Goal: Consume media (video, audio)

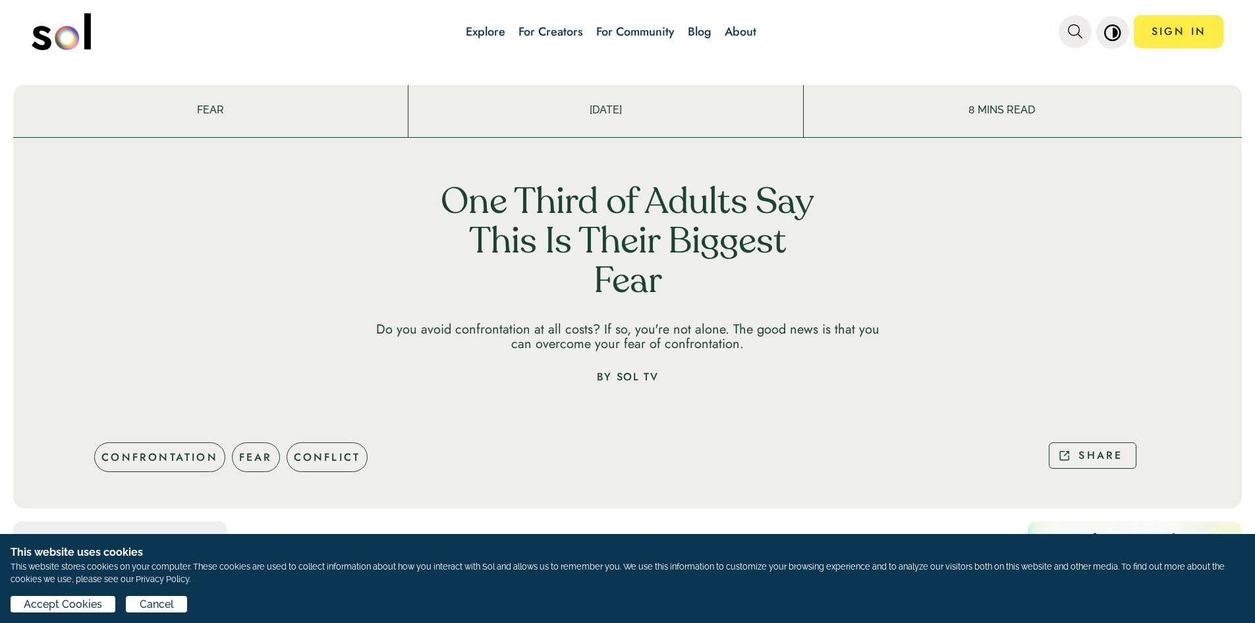
click at [450, 37] on div "Explore For Creators For Community Blog About" at bounding box center [611, 32] width 636 height 46
click at [505, 28] on link "Explore" at bounding box center [486, 31] width 40 height 17
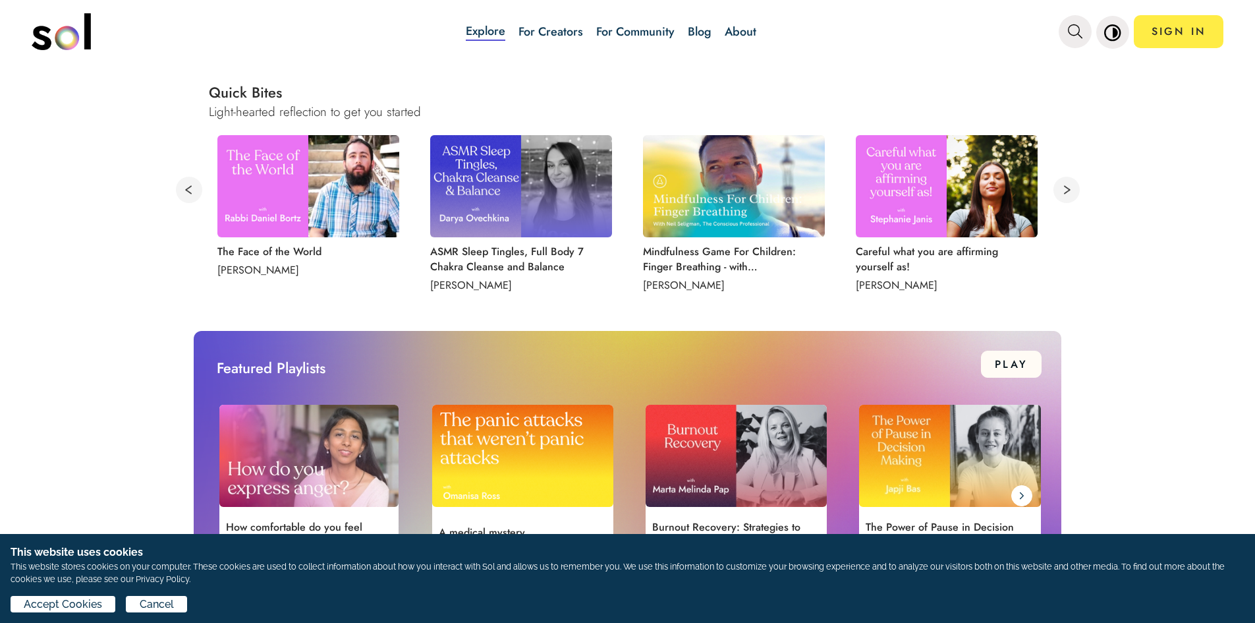
scroll to position [856, 0]
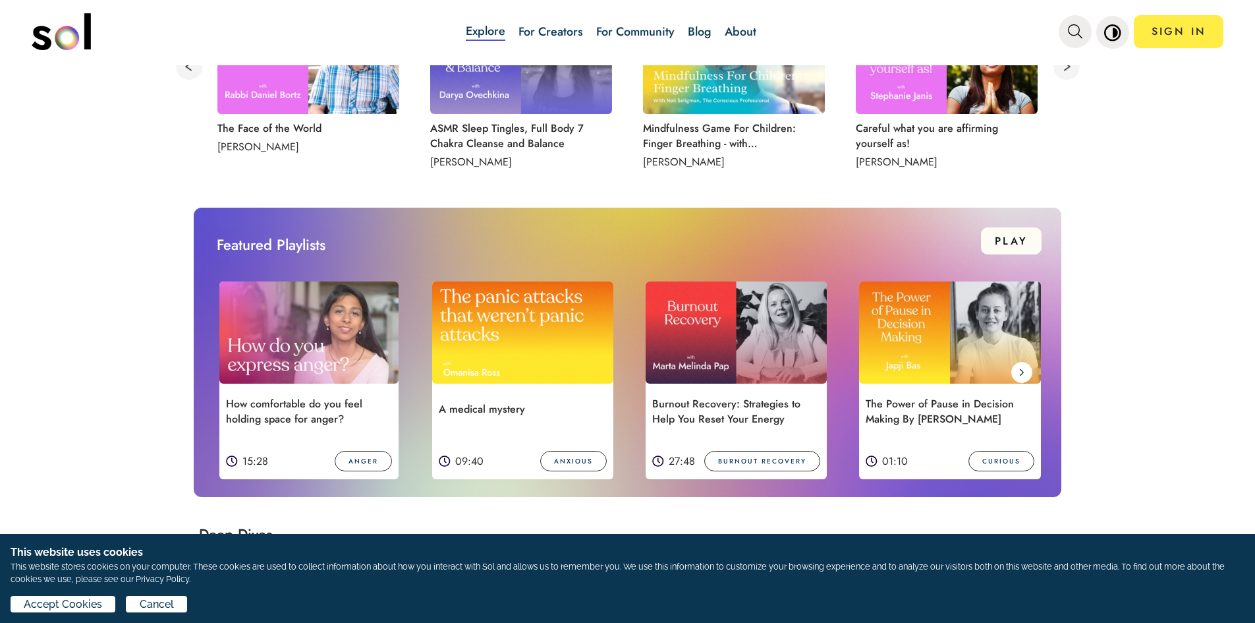
click at [300, 318] on img at bounding box center [308, 332] width 179 height 102
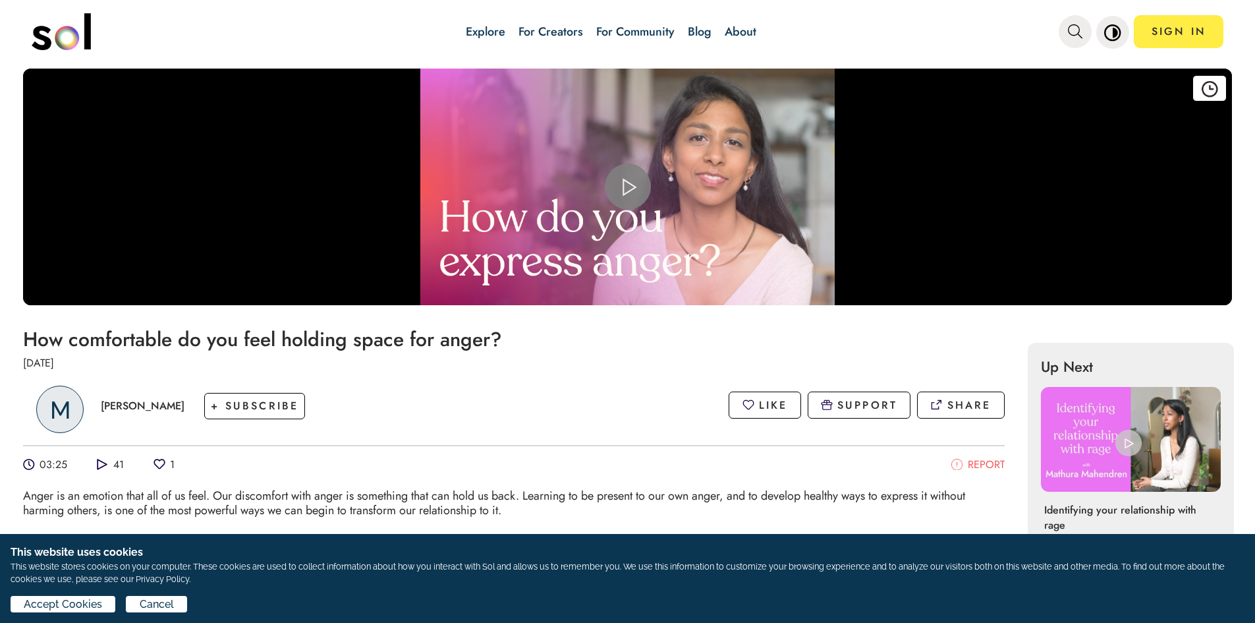
click at [628, 186] on span "Video Player" at bounding box center [628, 186] width 0 height 0
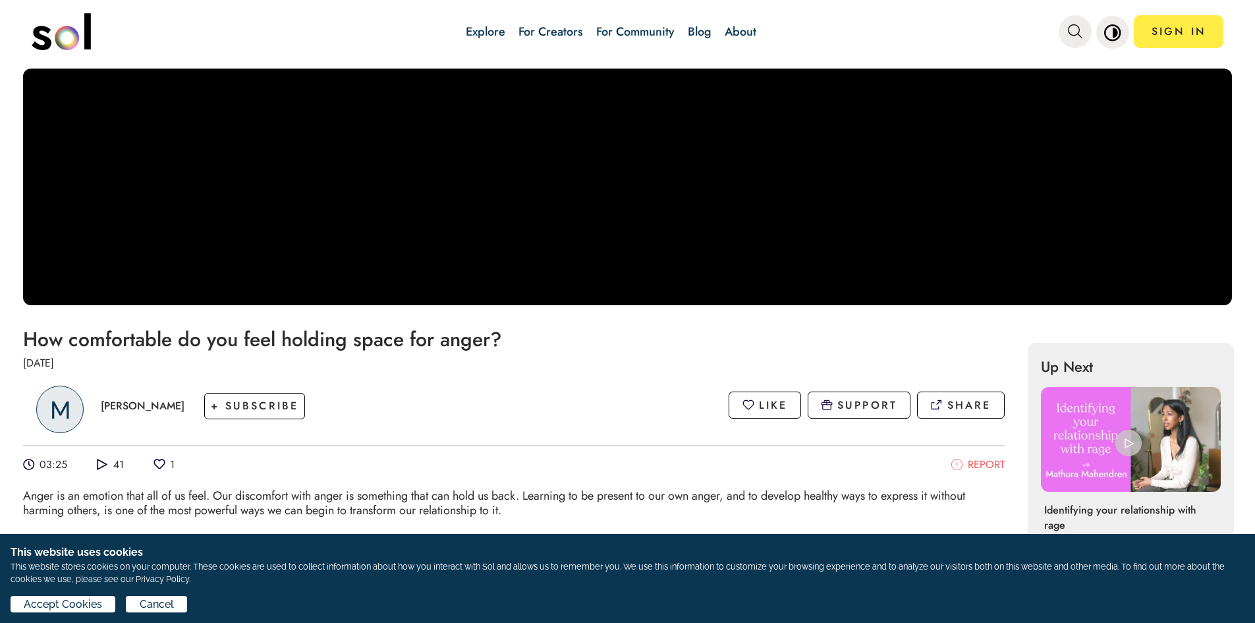
click at [619, 173] on video "Video Player" at bounding box center [627, 187] width 1209 height 236
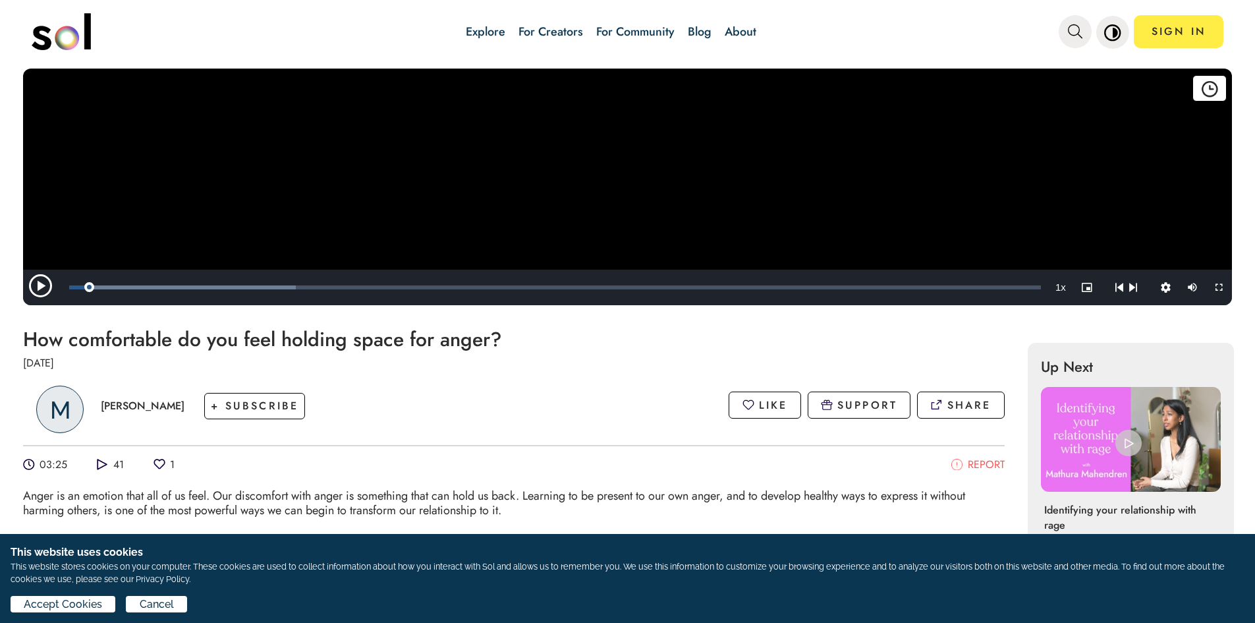
drag, startPoint x: 96, startPoint y: 403, endPoint x: 190, endPoint y: 407, distance: 94.3
click at [184, 407] on link "M [PERSON_NAME]" at bounding box center [107, 405] width 155 height 67
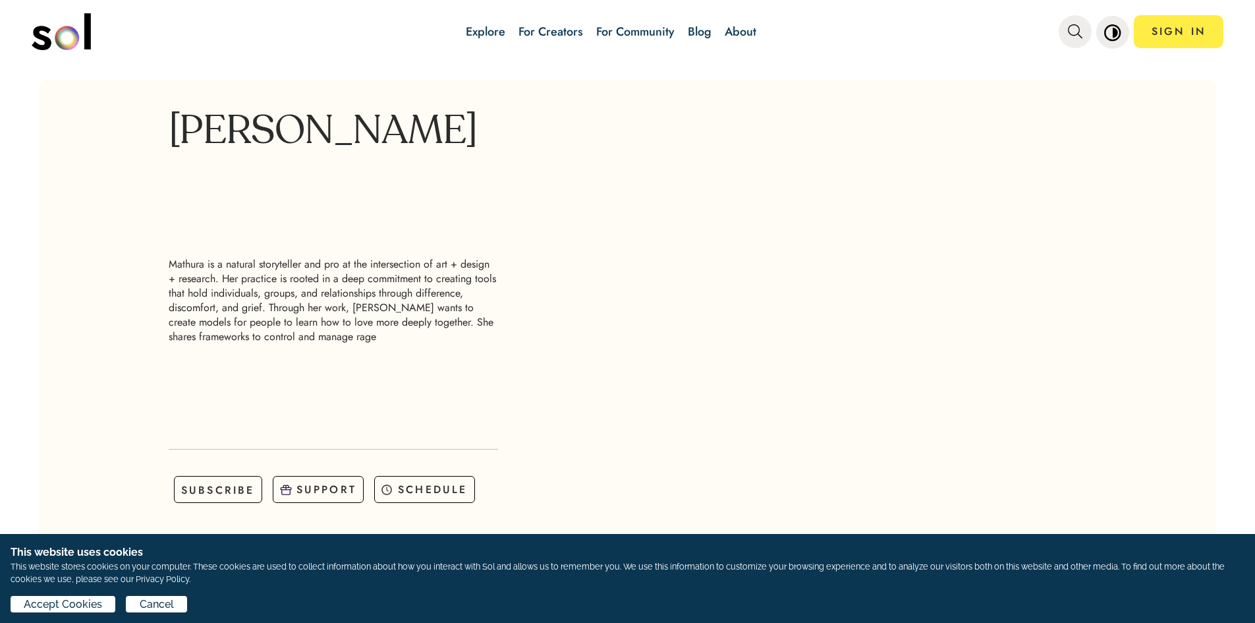
drag, startPoint x: 377, startPoint y: 171, endPoint x: 167, endPoint y: 137, distance: 213.6
click at [169, 137] on h1 "[PERSON_NAME]" at bounding box center [333, 133] width 329 height 40
copy h1 "[PERSON_NAME]"
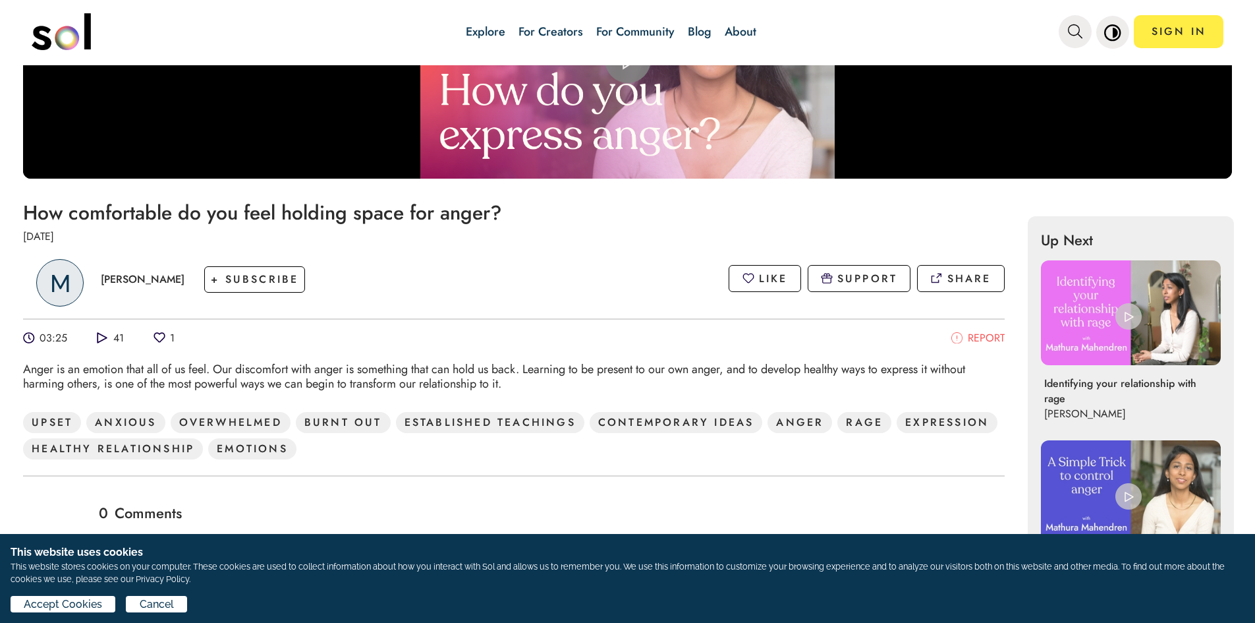
scroll to position [132, 0]
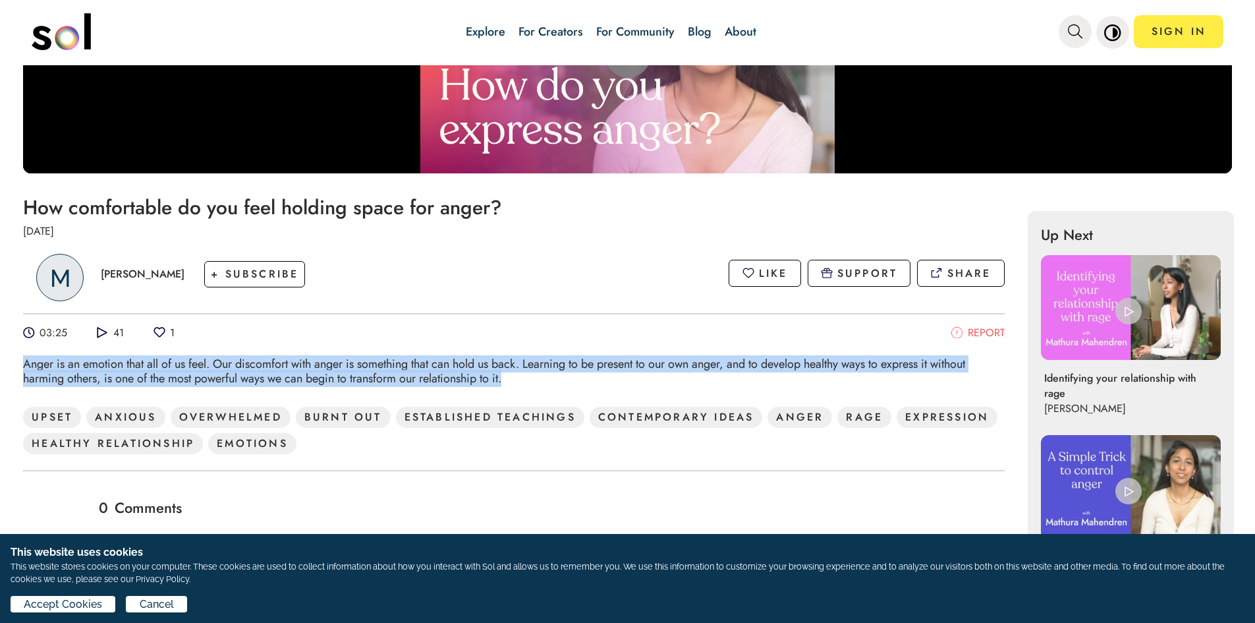
drag, startPoint x: 20, startPoint y: 360, endPoint x: 642, endPoint y: 378, distance: 622.1
click at [642, 378] on div "How comfortable do you feel holding space for anger? [DATE] [PERSON_NAME] + SUB…" at bounding box center [627, 607] width 1255 height 869
copy div "Anger is an emotion that all of us feel. Our discomfort with anger is something…"
drag, startPoint x: 22, startPoint y: 414, endPoint x: 407, endPoint y: 452, distance: 386.5
click at [407, 452] on div "How comfortable do you feel holding space for anger? [DATE] [PERSON_NAME] + SUB…" at bounding box center [627, 607] width 1255 height 869
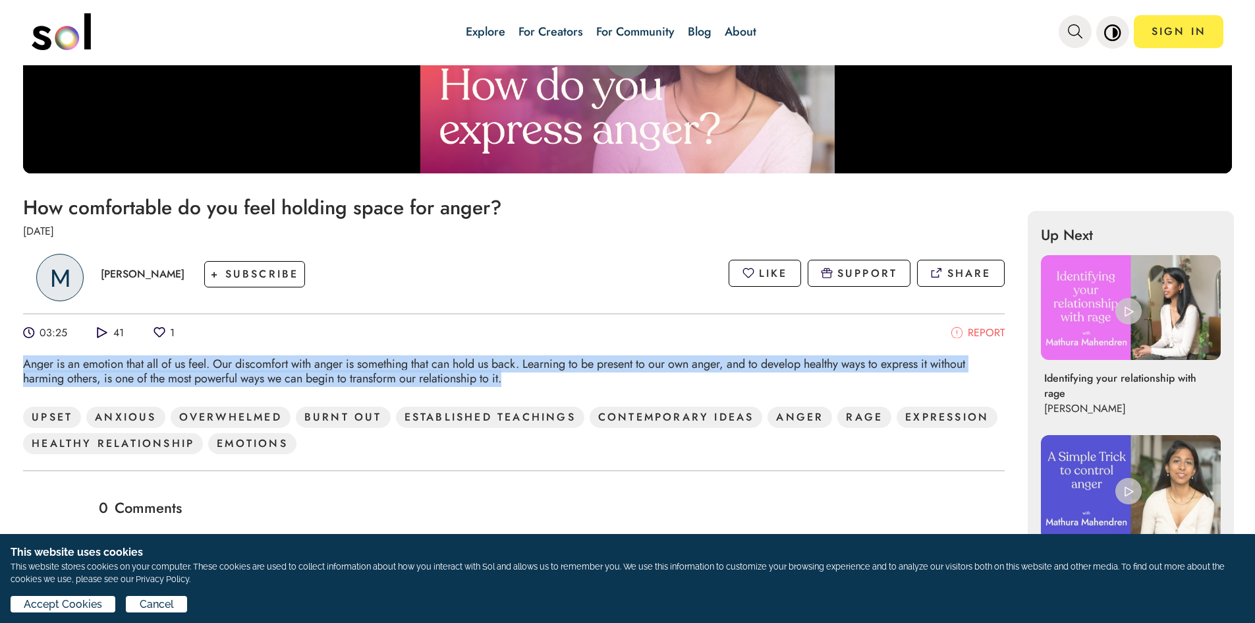
copy div "UPSET ANXIOUS OVERWHELMED BURNT OUT ESTABLISHED TEACHINGS CONTEMPORARY IDEAS AN…"
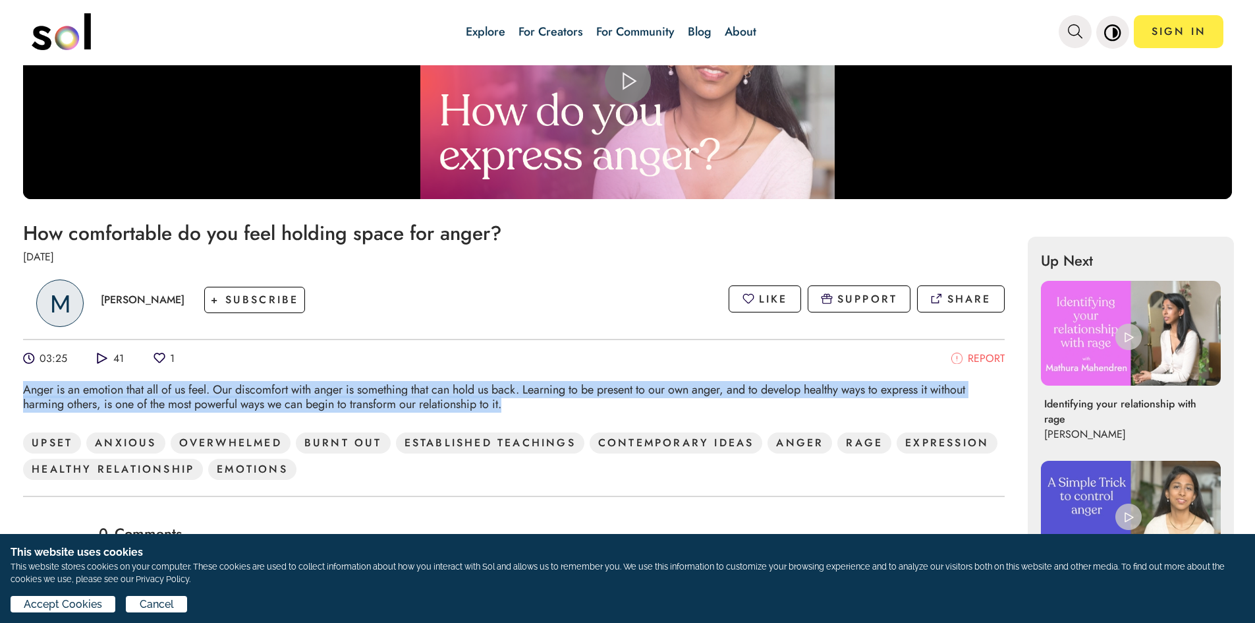
scroll to position [198, 0]
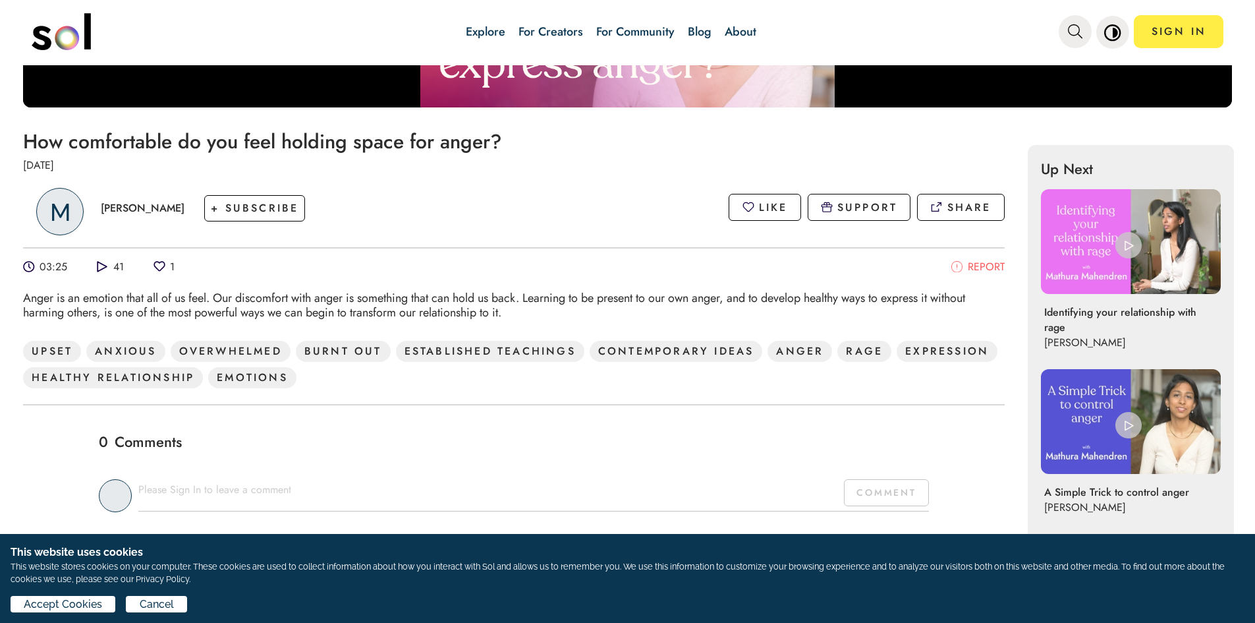
click at [170, 209] on p "[PERSON_NAME]" at bounding box center [143, 207] width 84 height 15
